Goal: Book appointment/travel/reservation

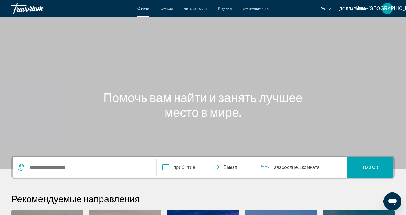
click at [165, 8] on font "рейсы" at bounding box center [167, 8] width 12 height 5
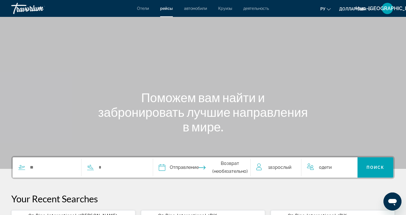
click at [194, 7] on font "автомобили" at bounding box center [195, 8] width 23 height 5
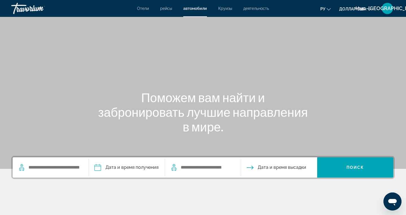
click at [225, 8] on font "Круизы" at bounding box center [225, 8] width 14 height 5
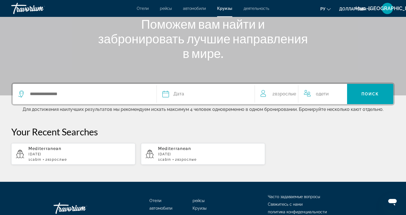
scroll to position [91, 0]
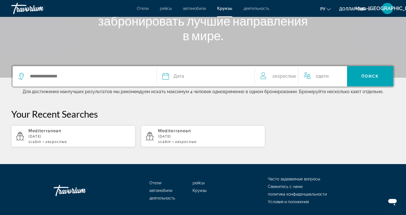
click at [44, 140] on div "1 cabin 2 Взрослый Взрослые" at bounding box center [79, 142] width 102 height 4
type input "**********"
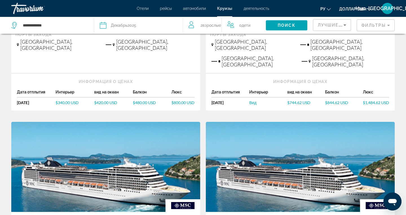
scroll to position [168, 0]
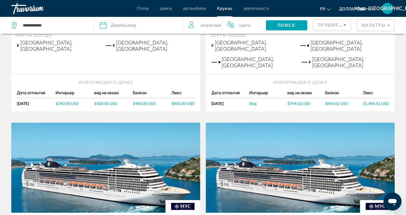
click at [255, 7] on font "деятельность" at bounding box center [257, 8] width 26 height 5
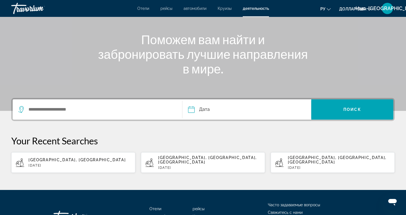
scroll to position [59, 0]
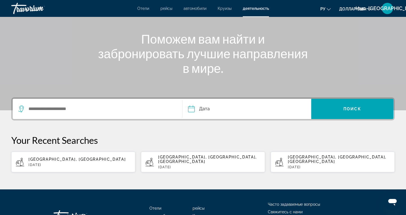
click at [182, 167] on app-activities-recent-search "Paris, Île-de-France, France Sat, 20 Sep" at bounding box center [203, 162] width 124 height 21
type input "**********"
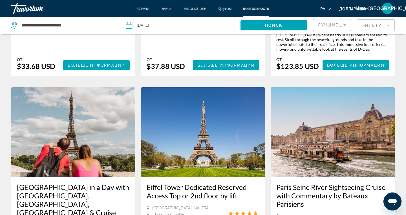
scroll to position [486, 0]
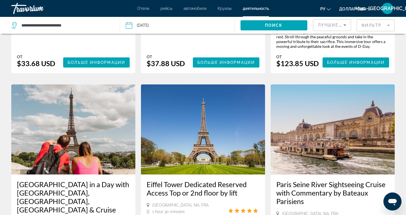
click at [399, 8] on font "Нью-[GEOGRAPHIC_DATA]" at bounding box center [388, 8] width 64 height 6
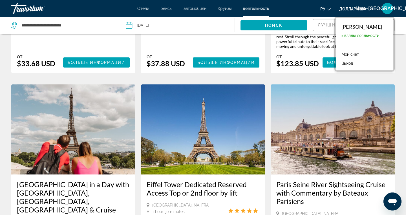
click at [339, 52] on link "Мой счет" at bounding box center [350, 54] width 23 height 7
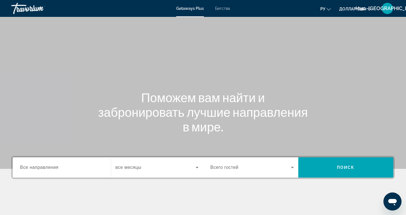
click at [223, 10] on font "Бегства" at bounding box center [222, 8] width 15 height 5
click at [45, 168] on span "Все направления" at bounding box center [39, 167] width 39 height 5
click at [45, 168] on input "Destination Все направления" at bounding box center [61, 168] width 83 height 7
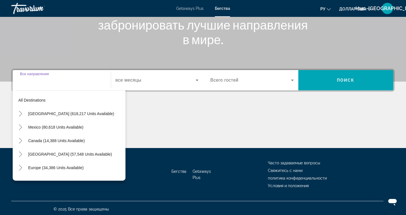
scroll to position [89, 0]
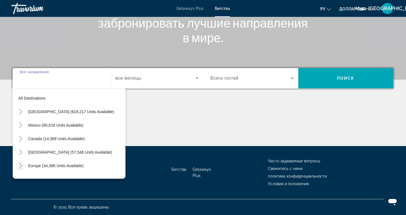
click at [16, 166] on mat-icon "Toggle Europe (34,386 units available)" at bounding box center [21, 166] width 10 height 10
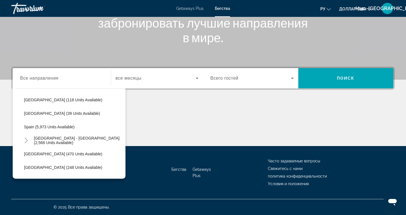
scroll to position [284, 0]
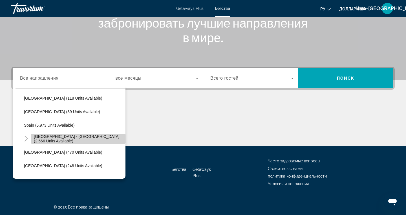
click at [43, 139] on span "[GEOGRAPHIC_DATA] - [GEOGRAPHIC_DATA] (2,566 units available)" at bounding box center [78, 139] width 89 height 9
type input "**********"
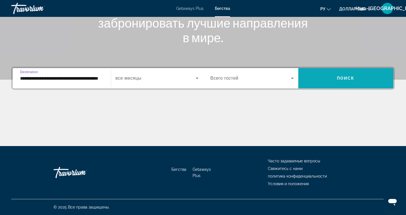
click at [340, 74] on span "Search widget" at bounding box center [345, 79] width 95 height 14
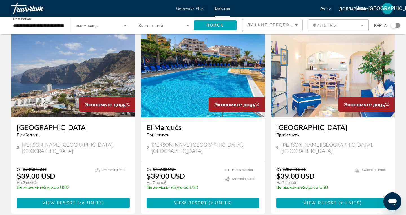
scroll to position [235, 0]
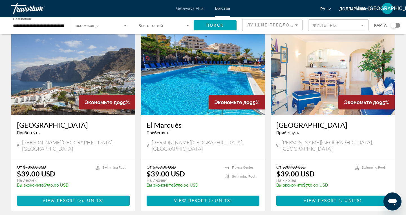
click at [54, 194] on span "Основное содержание" at bounding box center [73, 201] width 113 height 14
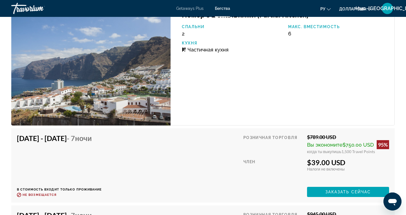
scroll to position [994, 0]
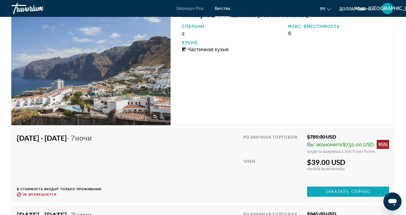
click at [340, 194] on span "Основное содержание" at bounding box center [348, 192] width 82 height 14
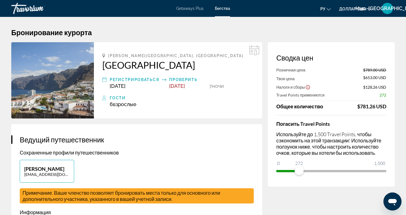
click at [184, 7] on font "Getaways Plus" at bounding box center [189, 8] width 27 height 5
